Goal: Manage account settings

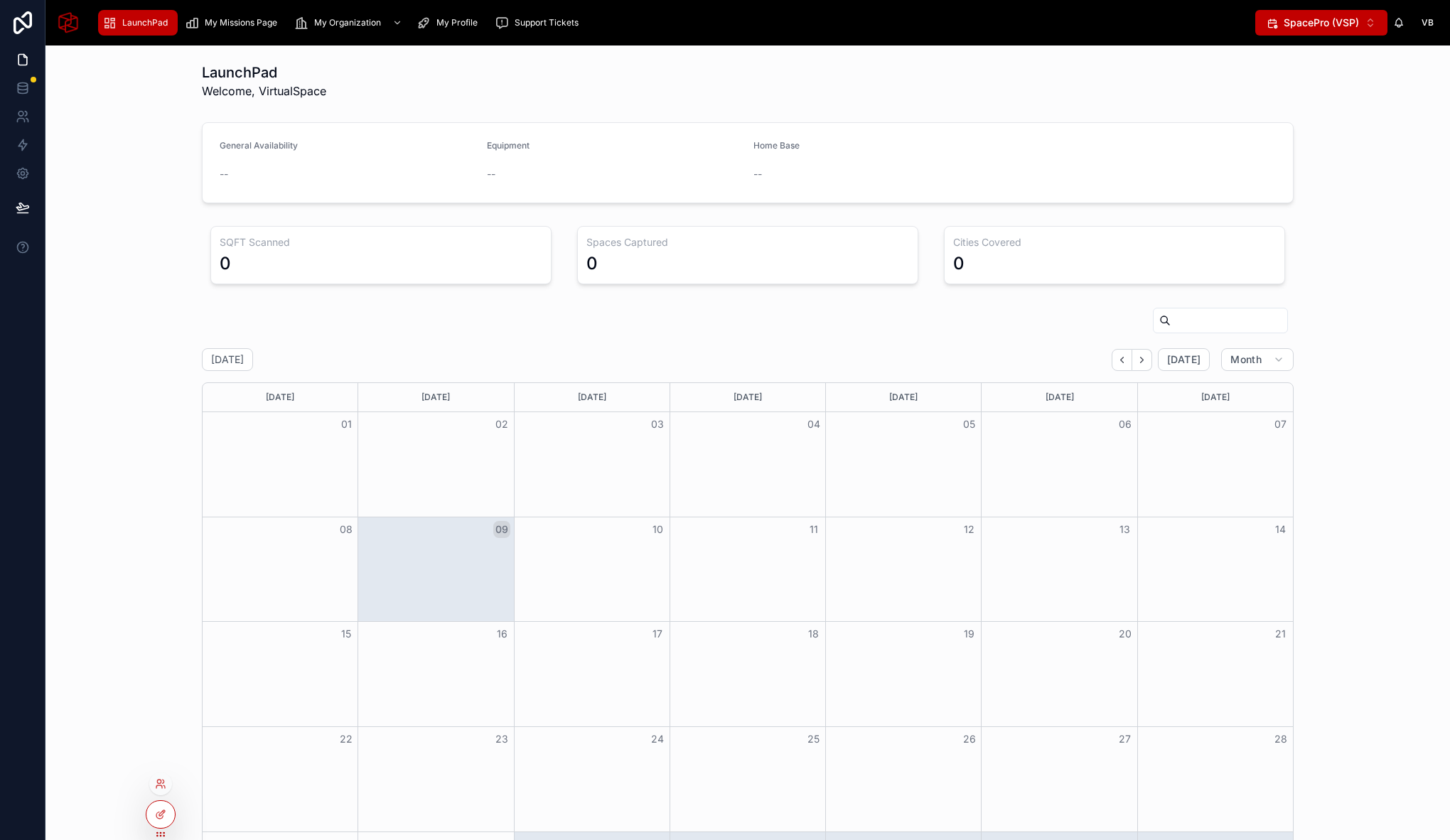
click at [166, 786] on div at bounding box center [160, 784] width 23 height 23
click at [155, 778] on icon at bounding box center [160, 783] width 11 height 11
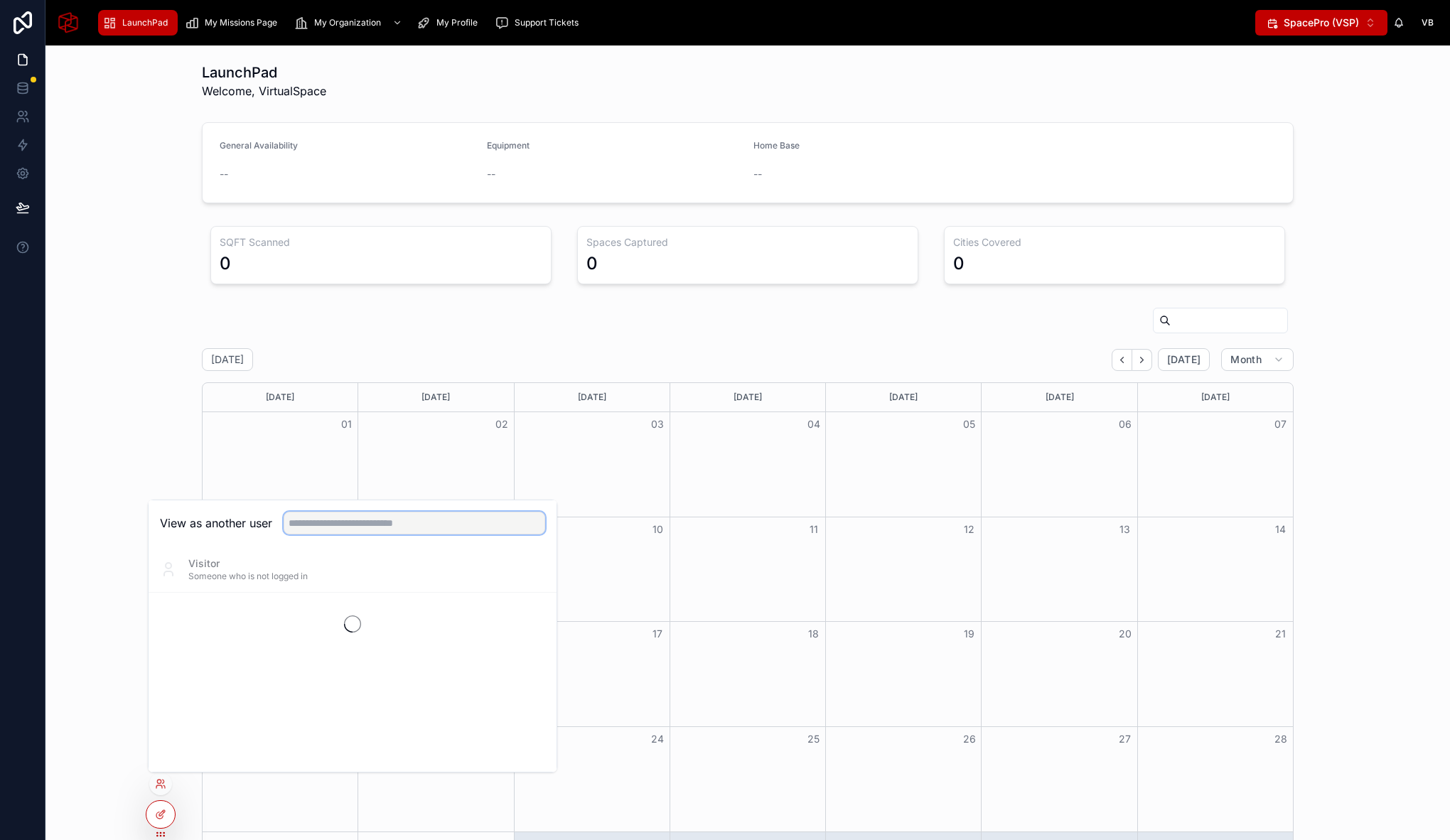
click at [372, 520] on input "text" at bounding box center [415, 522] width 261 height 23
type input "*****"
click at [526, 624] on button "Select" at bounding box center [527, 621] width 37 height 21
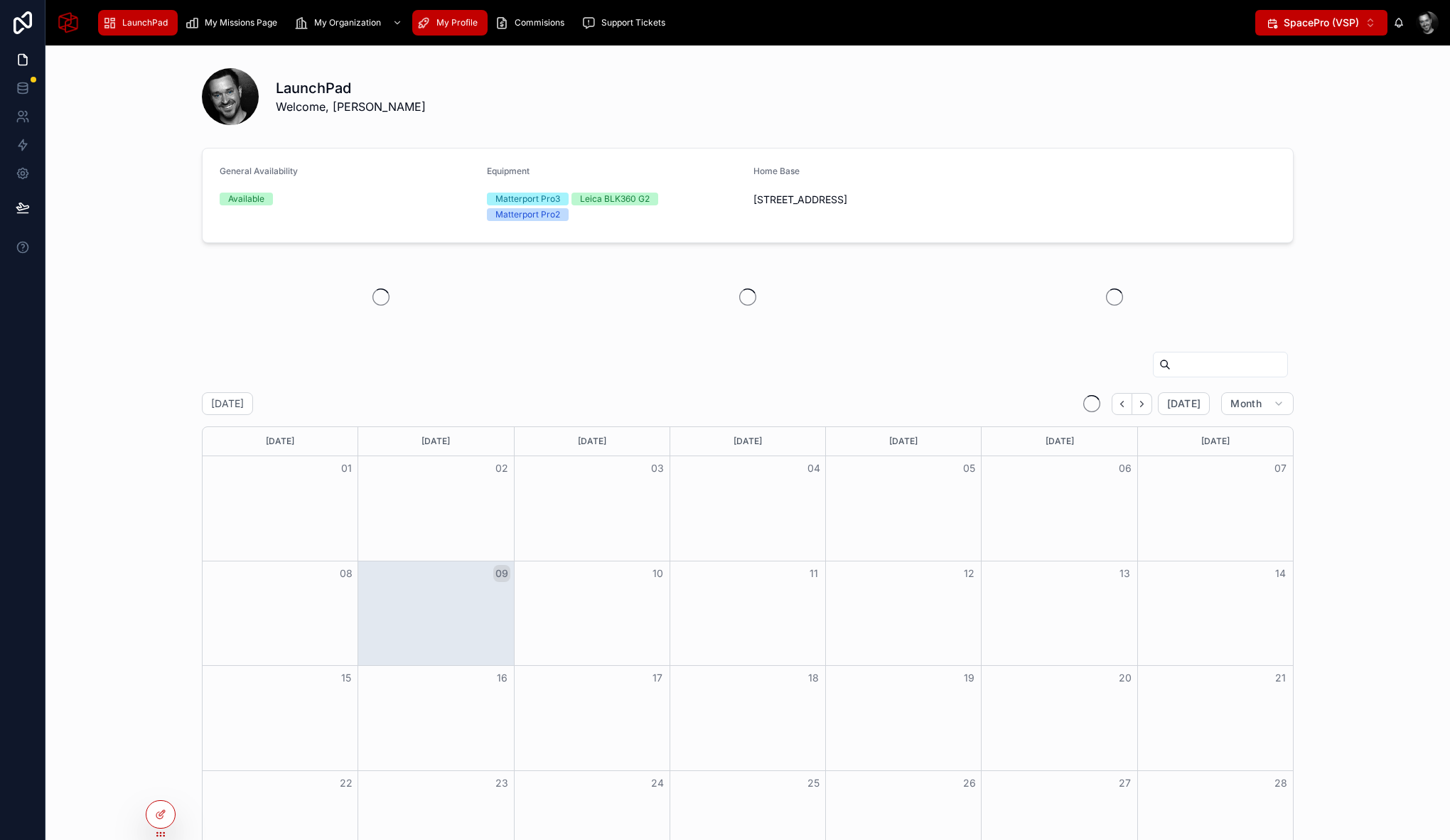
click at [467, 25] on span "My Profile" at bounding box center [457, 22] width 42 height 11
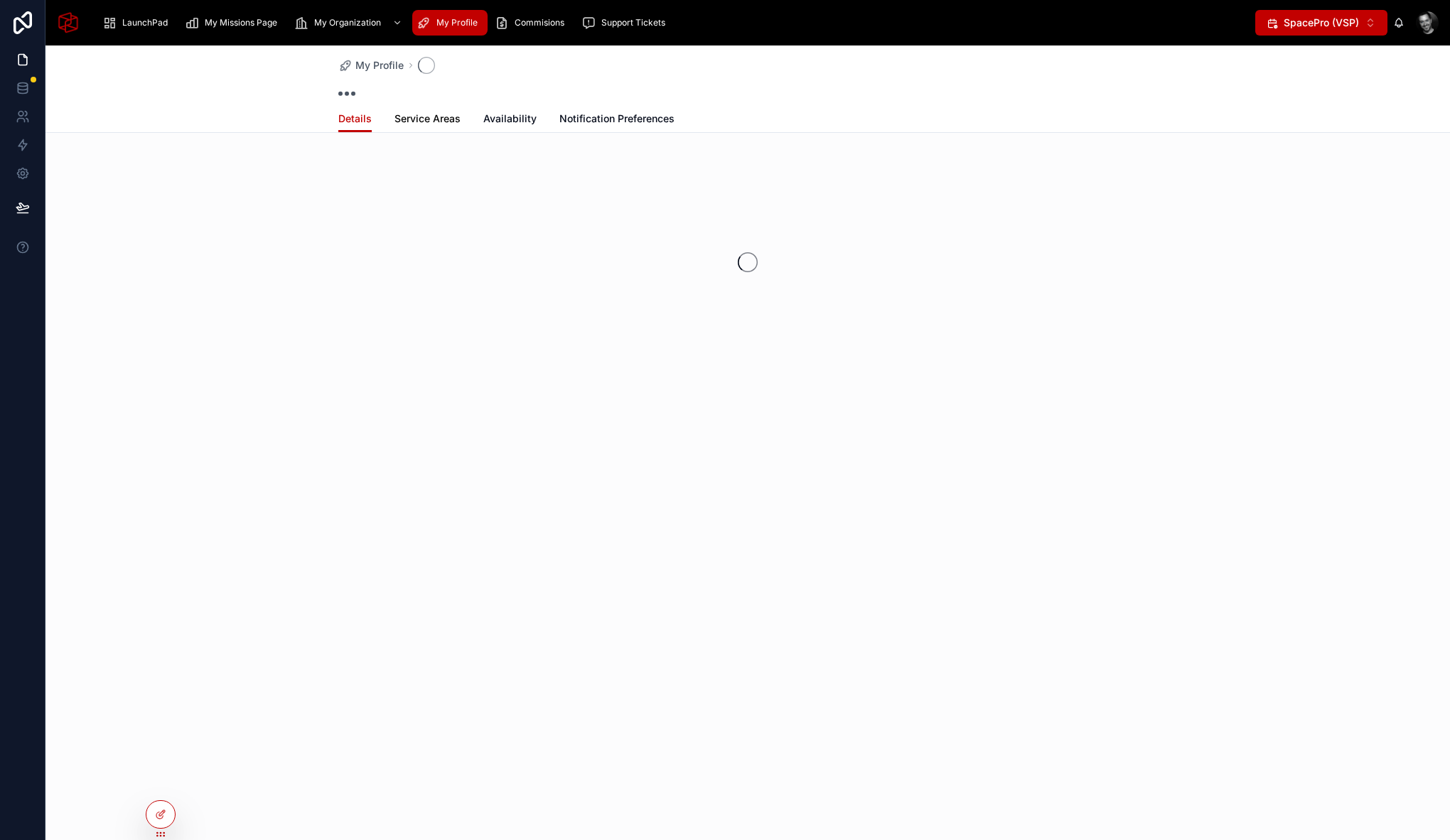
click at [424, 118] on span "Service Areas" at bounding box center [428, 119] width 66 height 14
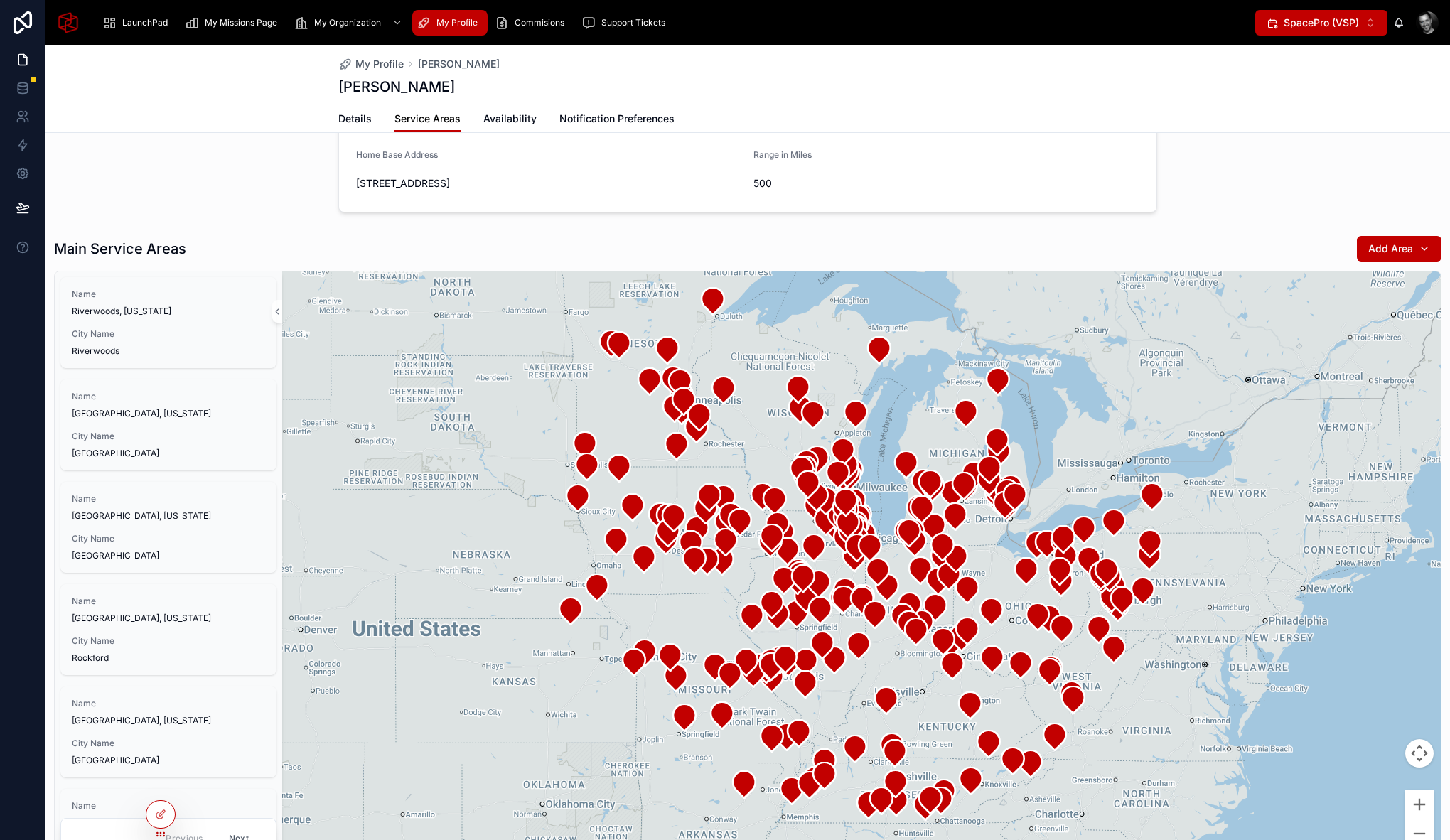
scroll to position [95, 0]
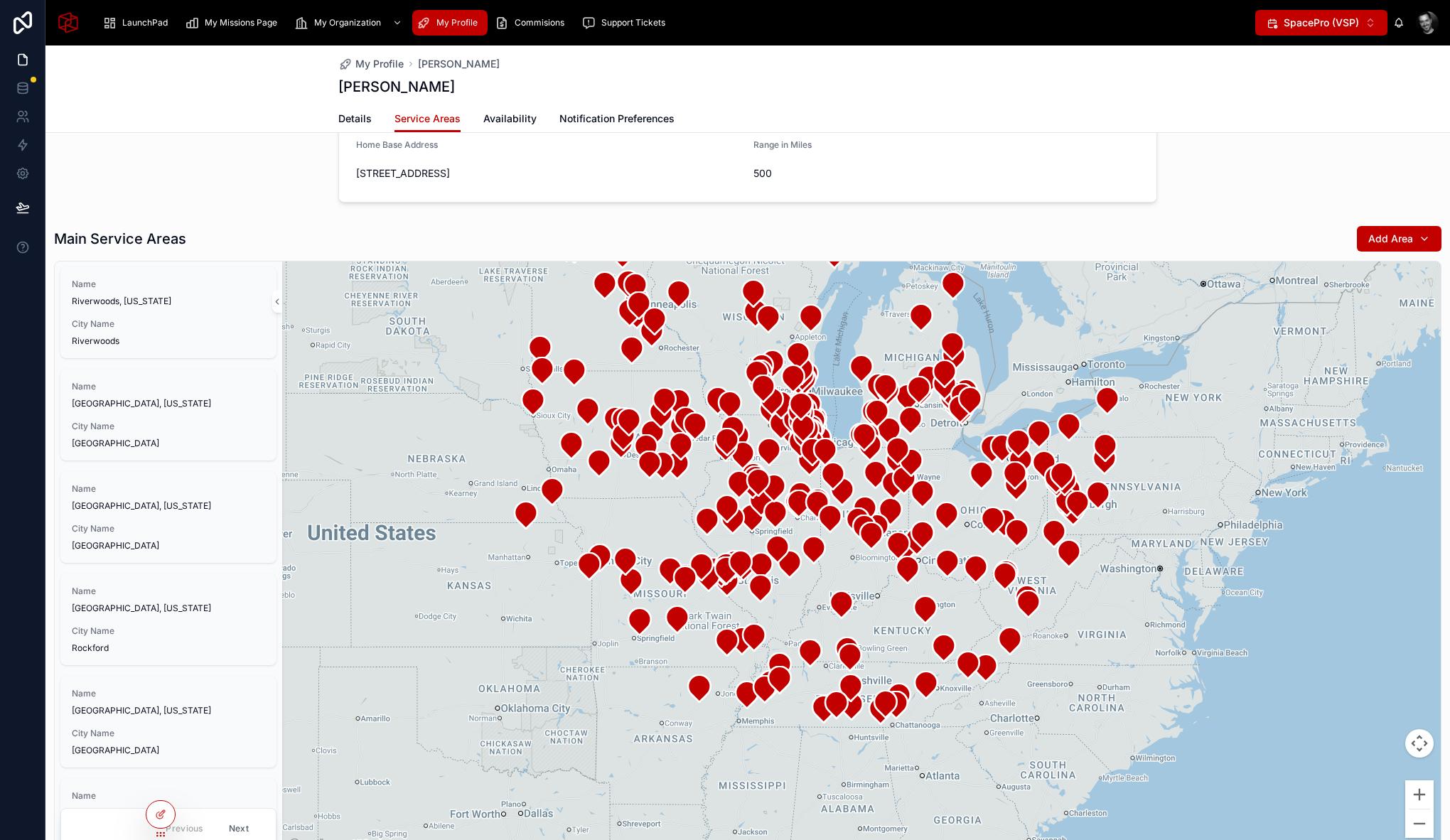
drag, startPoint x: 725, startPoint y: 475, endPoint x: 780, endPoint y: 600, distance: 136.6
click at [780, 599] on div at bounding box center [861, 558] width 1159 height 594
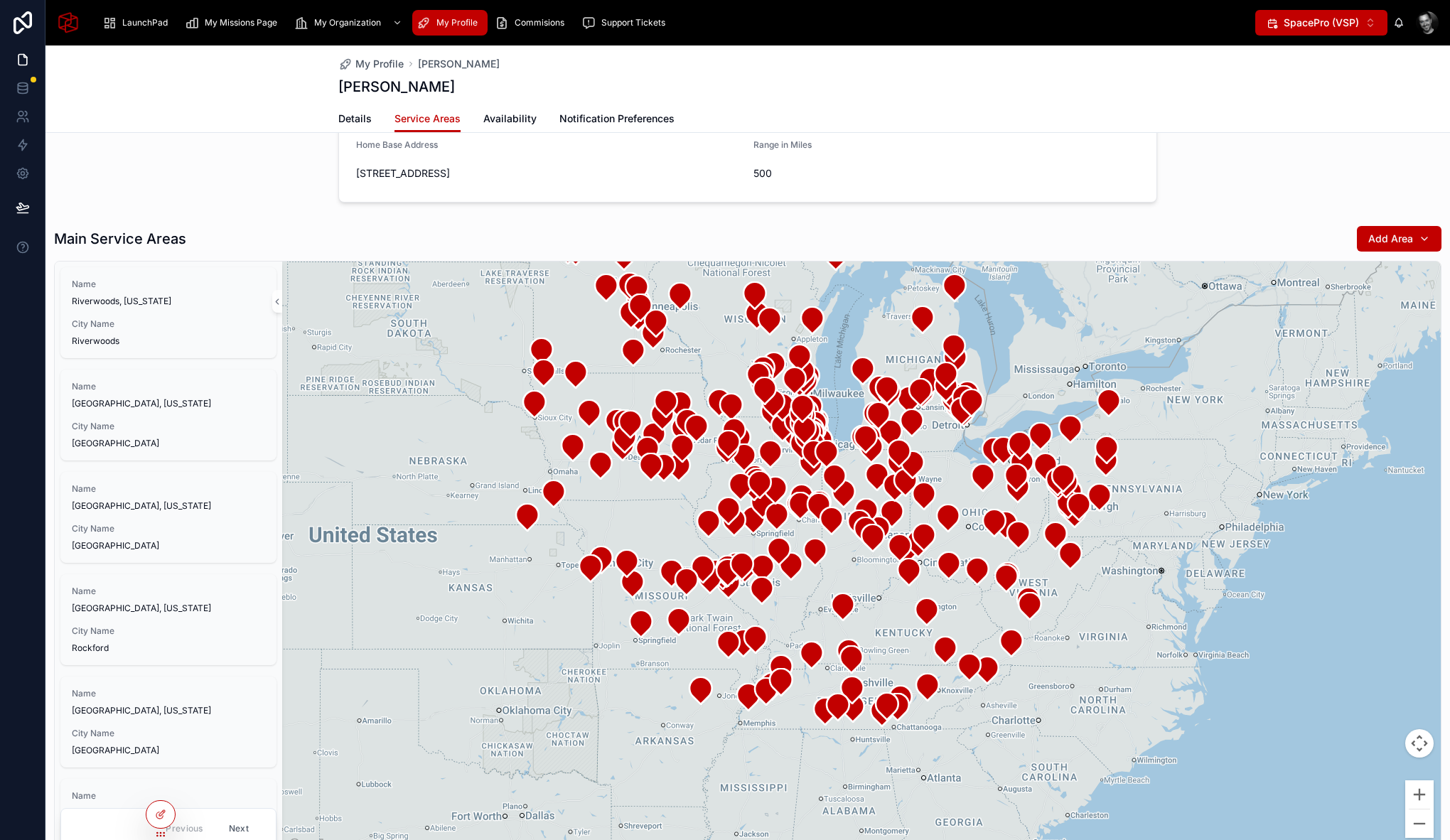
drag, startPoint x: 636, startPoint y: 508, endPoint x: 641, endPoint y: 562, distance: 54.2
click at [641, 561] on div at bounding box center [861, 558] width 1159 height 594
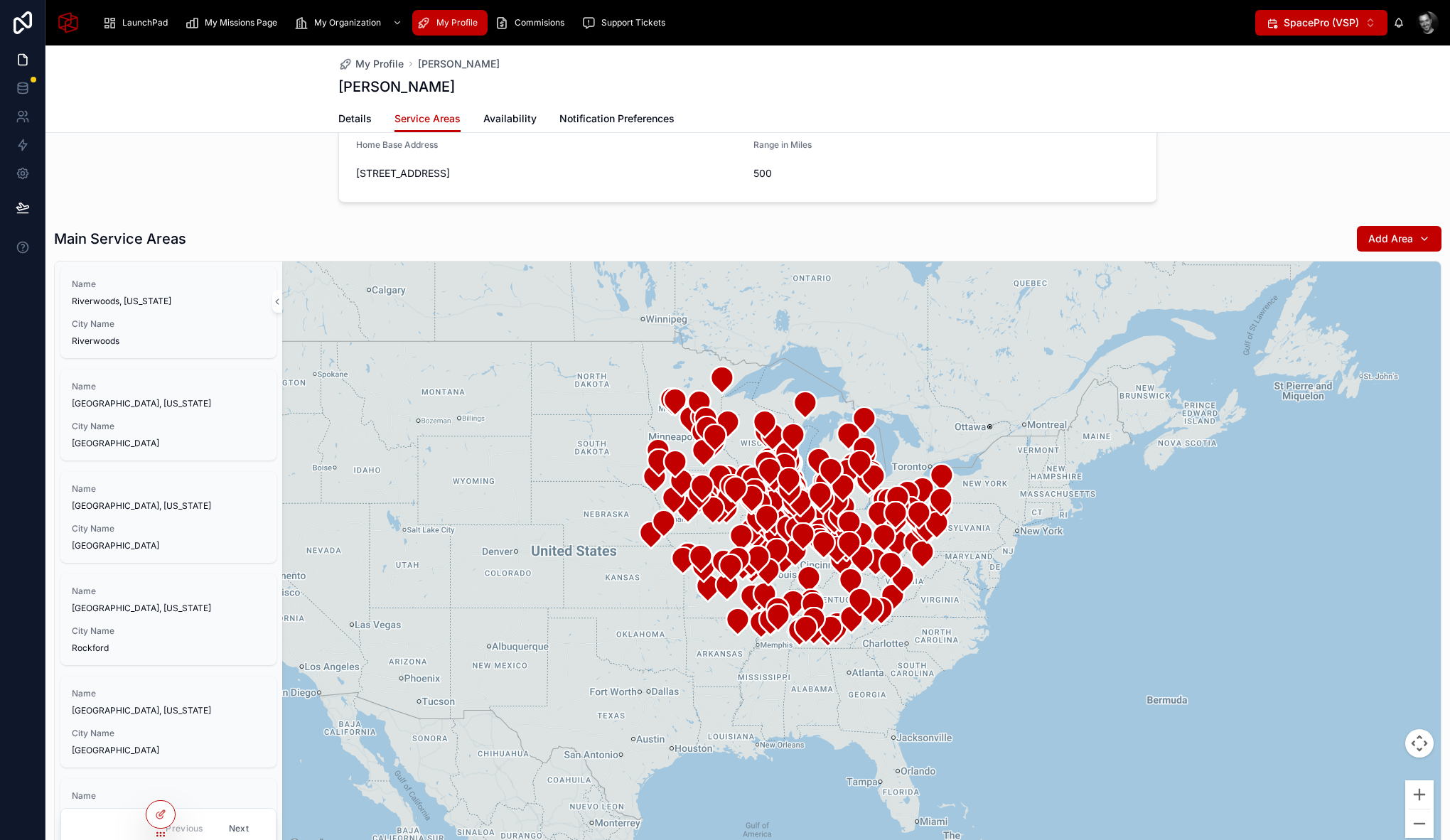
drag, startPoint x: 471, startPoint y: 614, endPoint x: 639, endPoint y: 614, distance: 168.0
click at [639, 614] on div at bounding box center [861, 558] width 1159 height 594
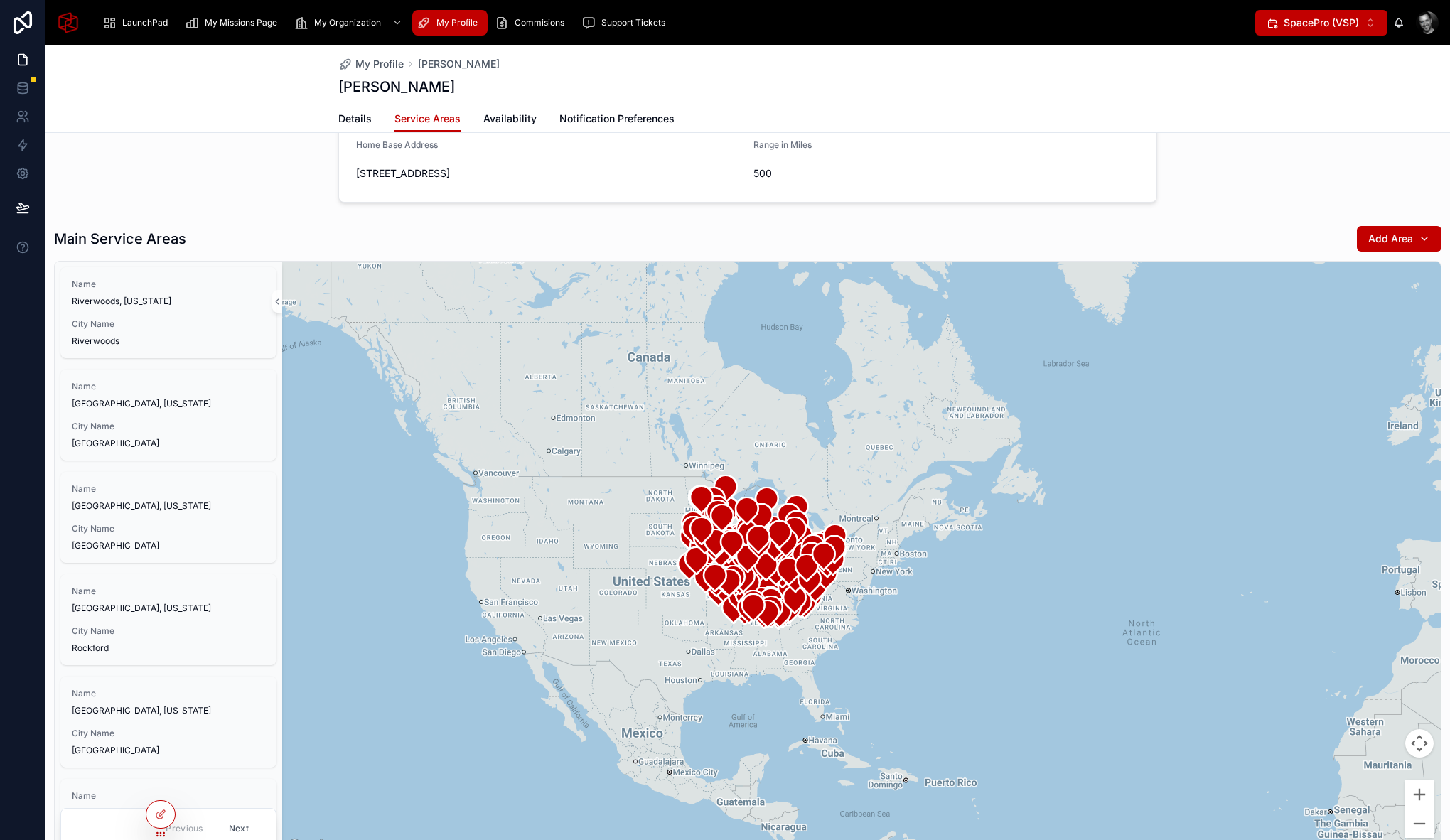
scroll to position [4, 0]
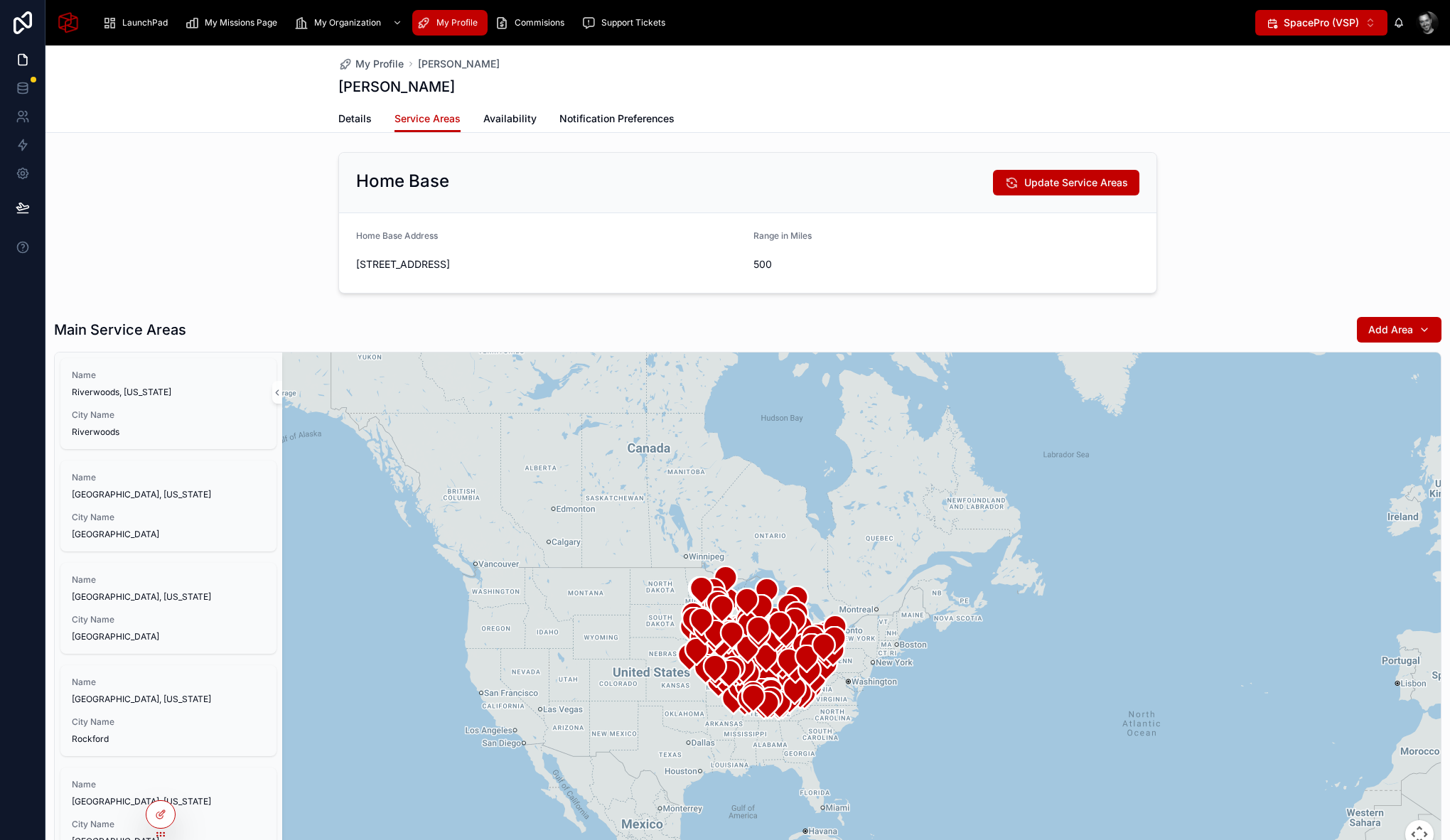
drag, startPoint x: 226, startPoint y: 279, endPoint x: 213, endPoint y: 252, distance: 30.0
click at [213, 252] on div "Home Base Update Service Areas Home Base Address 1122 w Catalpa, Chicago IL 606…" at bounding box center [747, 223] width 1404 height 152
click at [241, 267] on div "Home Base Update Service Areas Home Base Address 1122 w Catalpa, Chicago IL 606…" at bounding box center [747, 223] width 1404 height 152
click at [232, 190] on div "Home Base Update Service Areas Home Base Address 1122 w Catalpa, Chicago IL 606…" at bounding box center [747, 223] width 1404 height 152
click at [160, 17] on div "LaunchPad" at bounding box center [138, 22] width 71 height 23
